Goal: Transaction & Acquisition: Purchase product/service

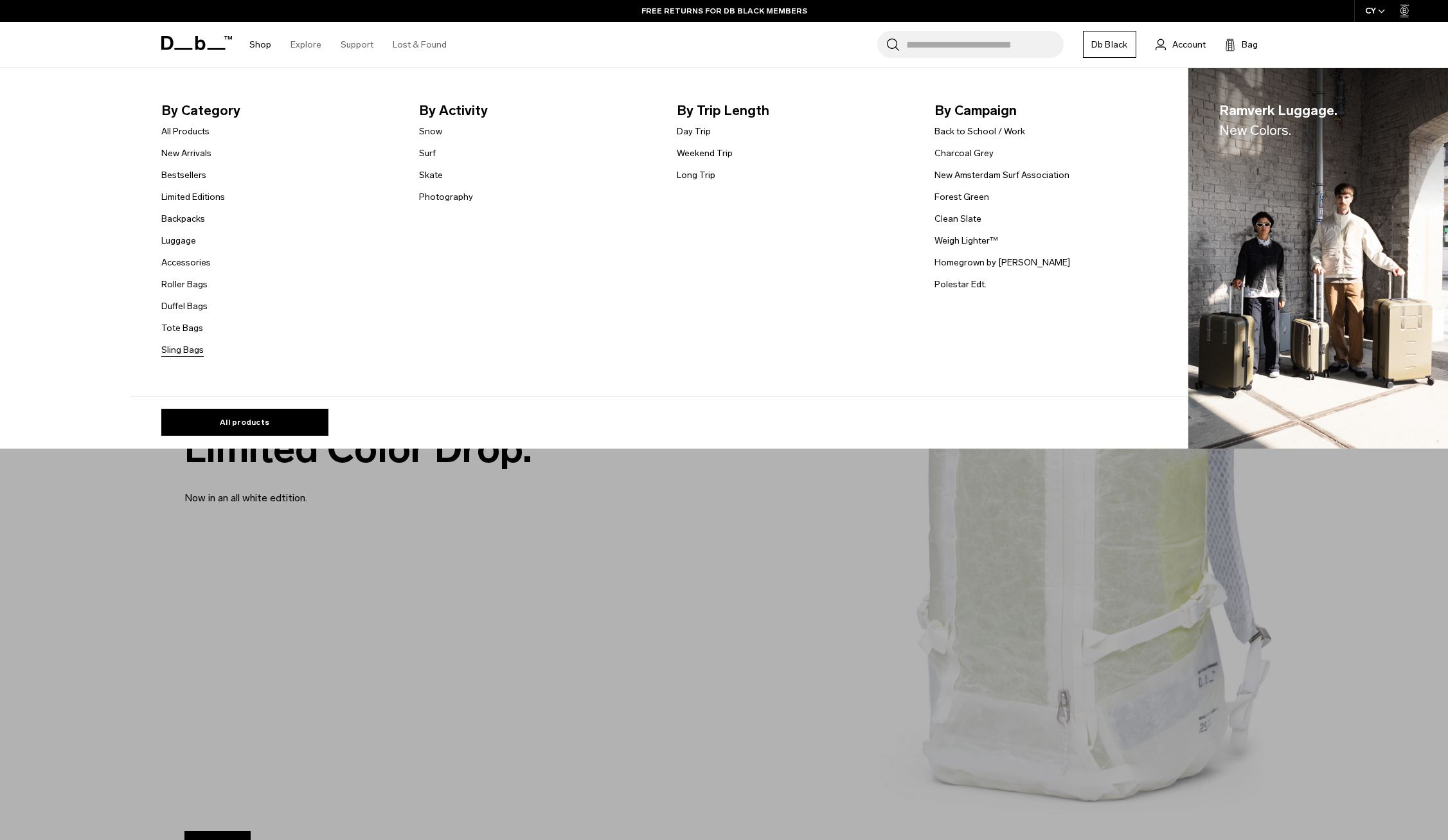
click at [186, 354] on link "Sling Bags" at bounding box center [183, 350] width 43 height 14
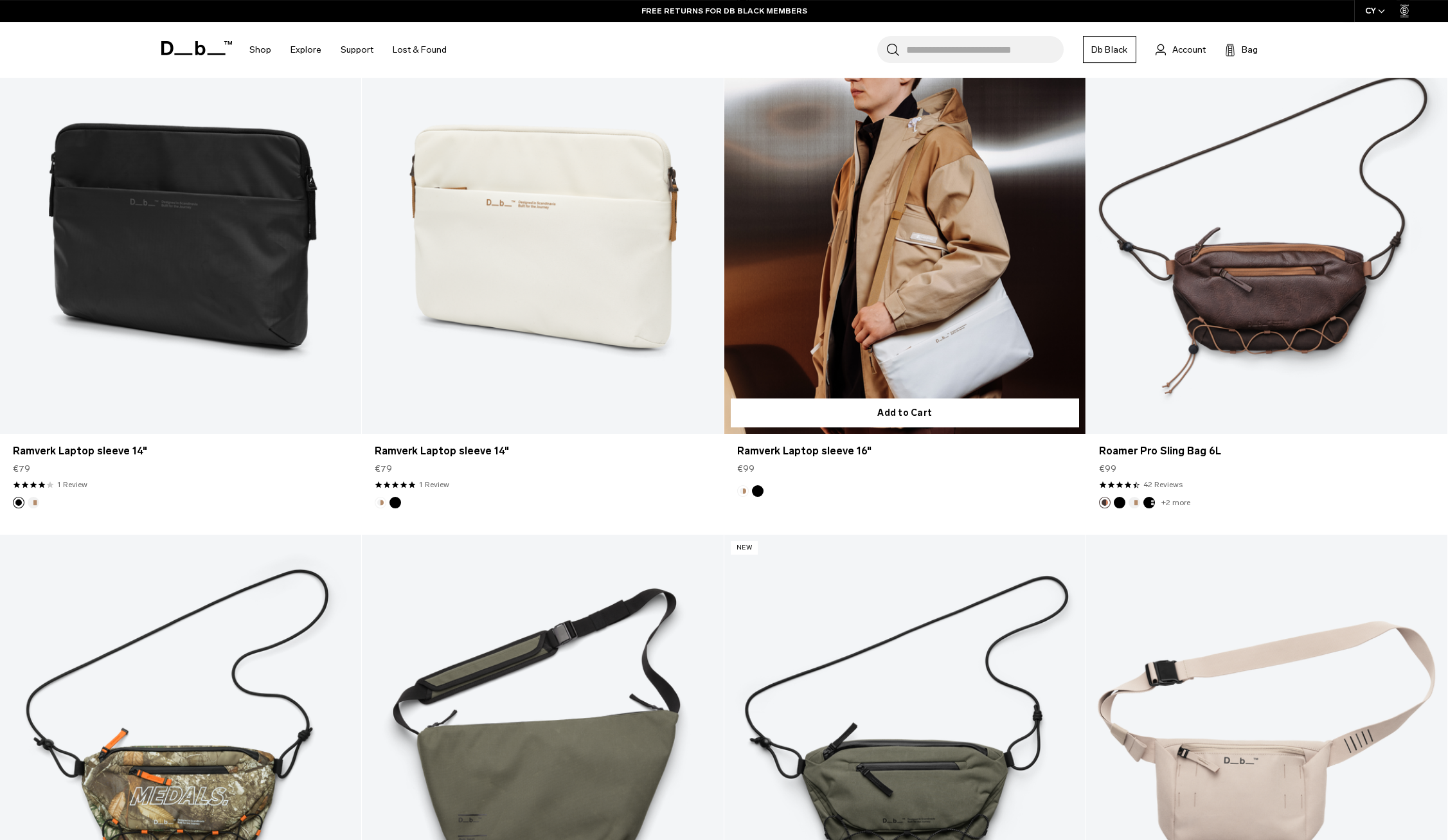
scroll to position [2623, 0]
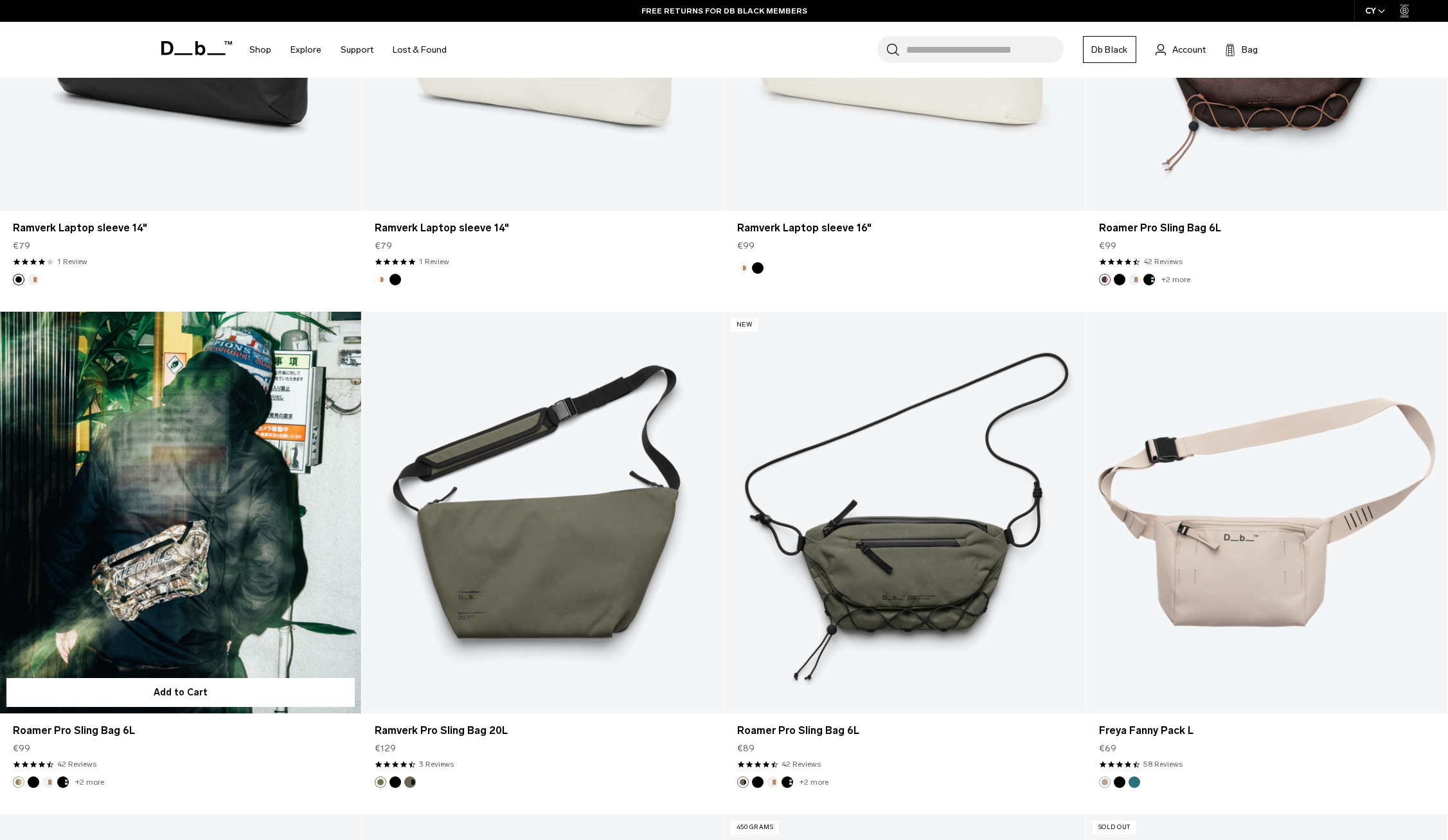
click at [112, 546] on link "Roamer Pro Sling Bag 6L" at bounding box center [181, 512] width 361 height 402
